Goal: Task Accomplishment & Management: Manage account settings

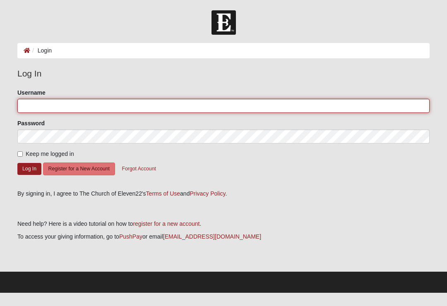
click at [98, 99] on input "Username" at bounding box center [223, 106] width 412 height 14
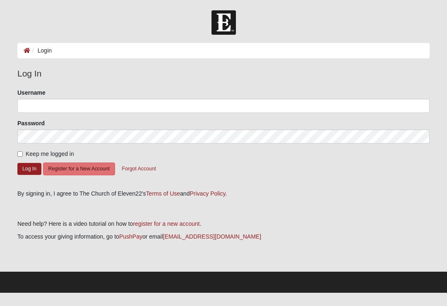
click at [111, 117] on form "Please correct the following: Username Password Keep me logged in Log In Regist…" at bounding box center [223, 136] width 412 height 95
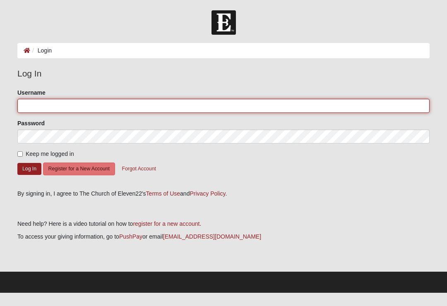
click at [127, 107] on input "Username" at bounding box center [223, 106] width 412 height 14
type input "Stj.students"
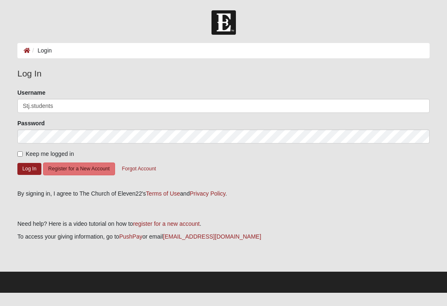
click at [30, 172] on button "Log In" at bounding box center [29, 169] width 24 height 12
click at [22, 152] on input "Keep me logged in" at bounding box center [19, 154] width 5 height 5
checkbox input "true"
click at [31, 171] on button "Log In" at bounding box center [29, 169] width 24 height 12
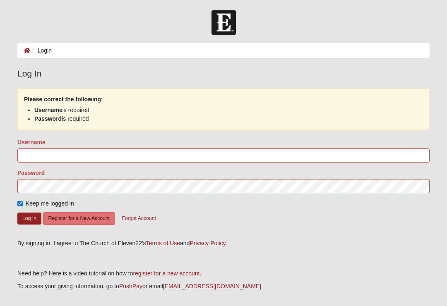
click at [147, 137] on form "Please correct the following: Username is required Password is required Usernam…" at bounding box center [223, 161] width 412 height 145
click at [46, 48] on li "Login" at bounding box center [41, 50] width 22 height 9
click at [43, 50] on li "Login" at bounding box center [41, 50] width 22 height 9
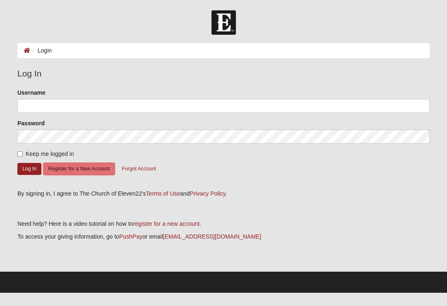
click at [41, 50] on li "Login" at bounding box center [41, 50] width 22 height 9
click at [31, 167] on button "Log In" at bounding box center [29, 169] width 24 height 12
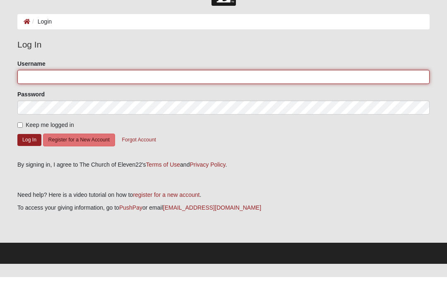
type input "Stj.students"
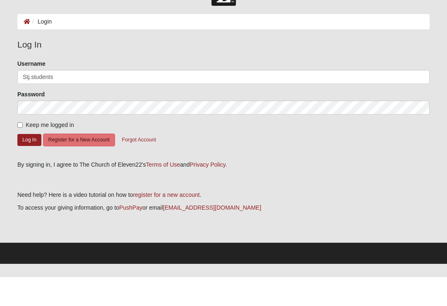
click at [29, 163] on button "Log In" at bounding box center [29, 169] width 24 height 12
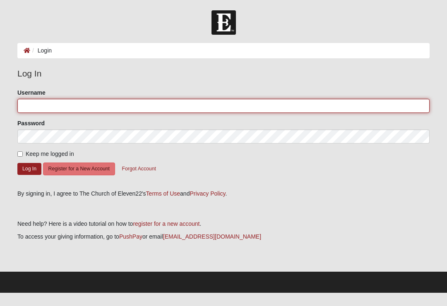
click at [214, 104] on input "Username" at bounding box center [223, 106] width 412 height 14
type input "Stj.students"
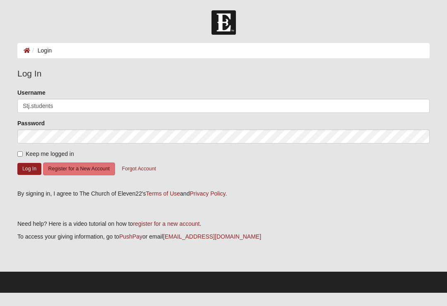
click at [29, 169] on button "Log In" at bounding box center [29, 169] width 24 height 12
